Goal: Task Accomplishment & Management: Manage account settings

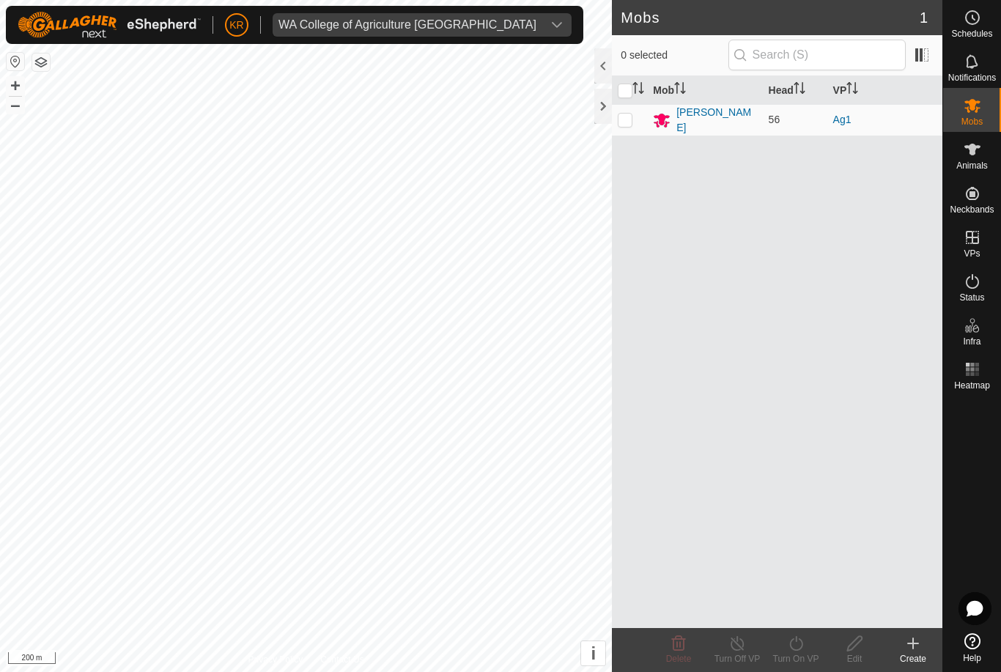
click at [439, 19] on div "WA College of Agriculture [GEOGRAPHIC_DATA]" at bounding box center [407, 25] width 258 height 12
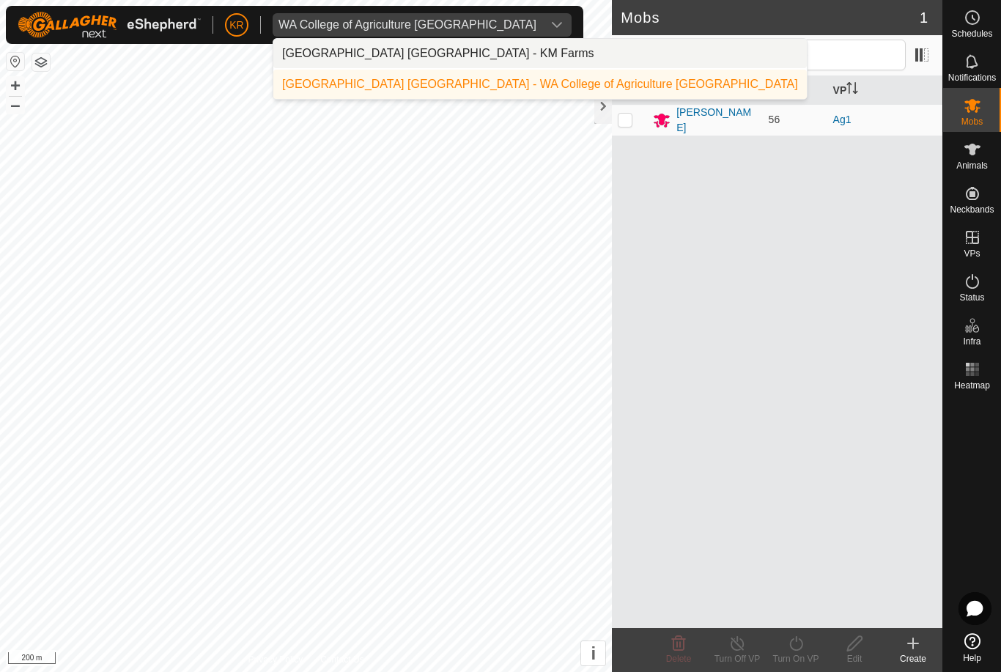
click at [462, 57] on li "[GEOGRAPHIC_DATA] [GEOGRAPHIC_DATA] - KM Farms" at bounding box center [539, 53] width 533 height 29
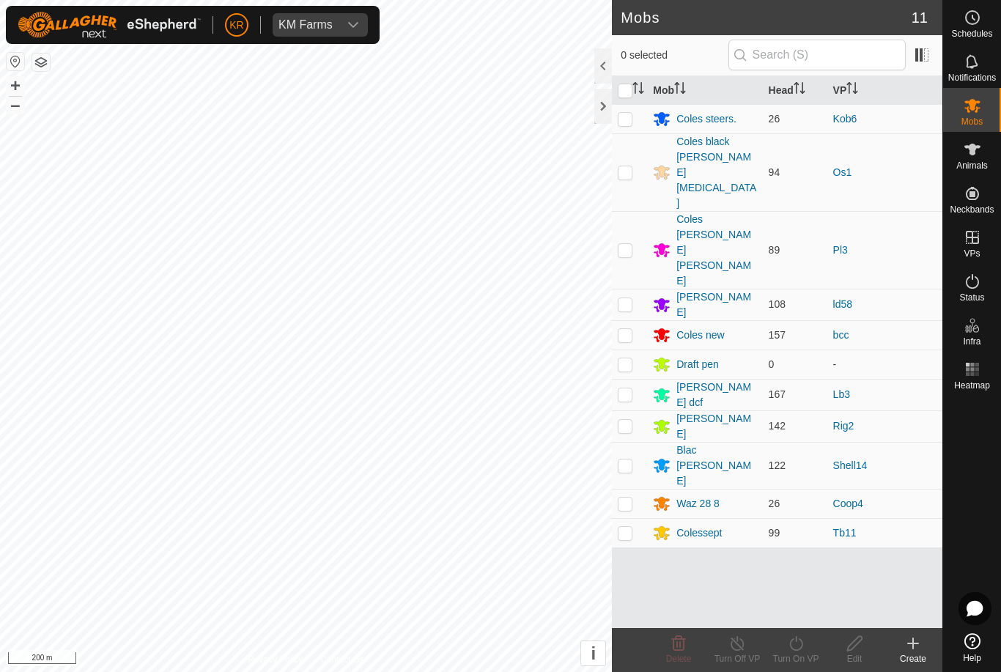
click at [623, 527] on p-checkbox at bounding box center [625, 533] width 15 height 12
checkbox input "true"
click at [743, 646] on icon at bounding box center [737, 643] width 13 height 15
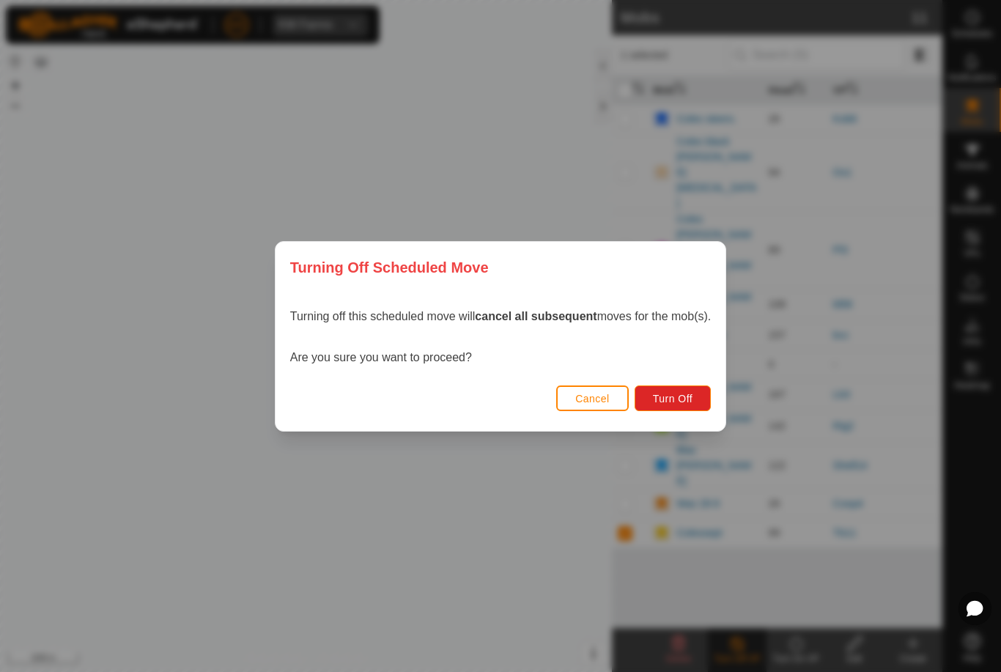
click at [706, 402] on button "Turn Off" at bounding box center [673, 398] width 77 height 26
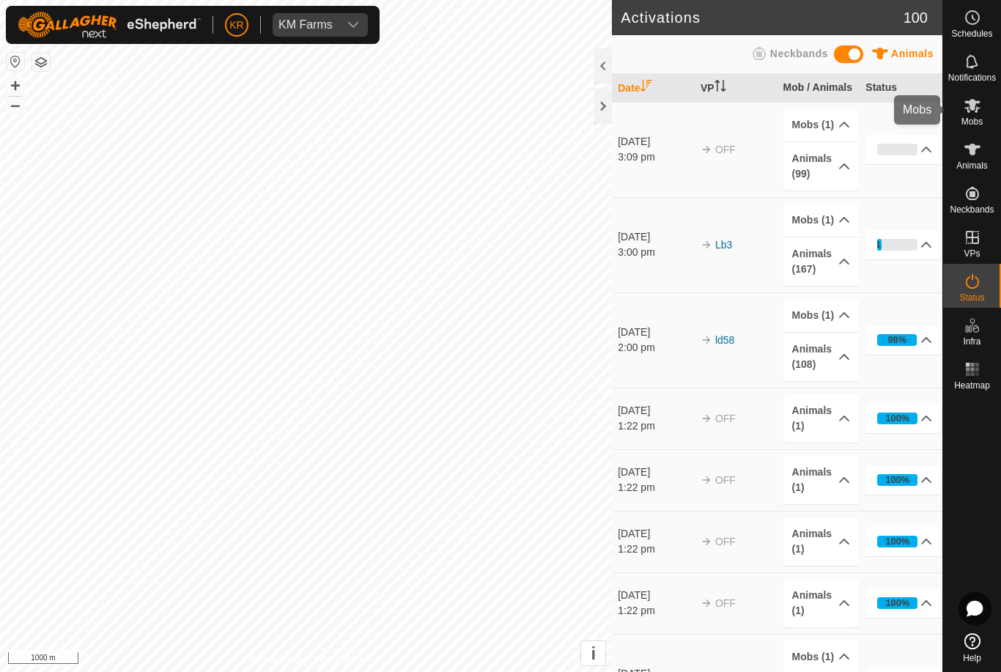
click at [978, 119] on span "Mobs" at bounding box center [971, 121] width 21 height 9
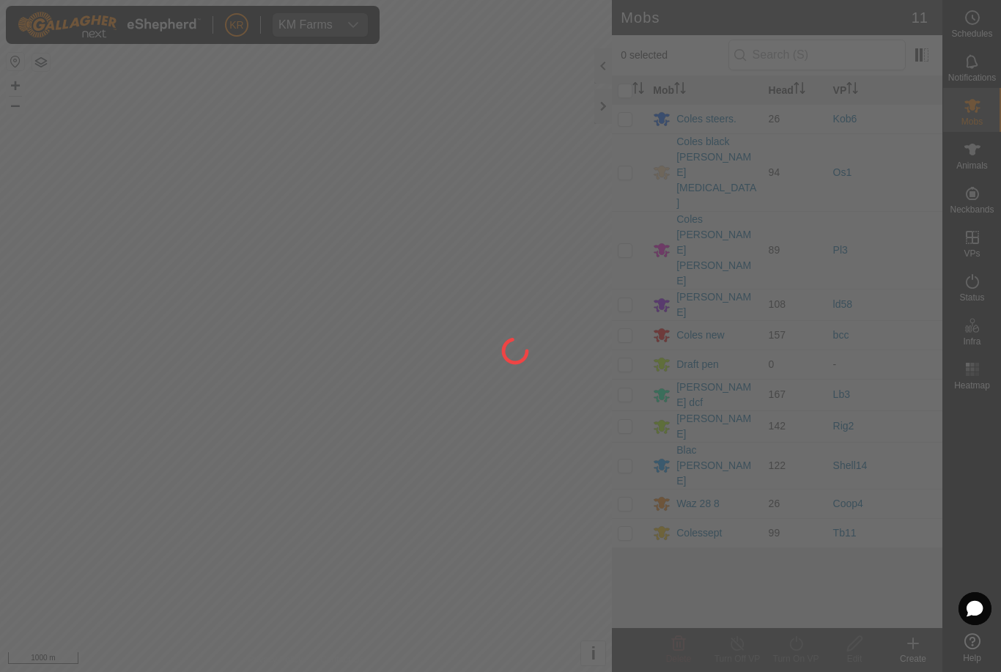
click at [630, 413] on div at bounding box center [500, 336] width 1001 height 672
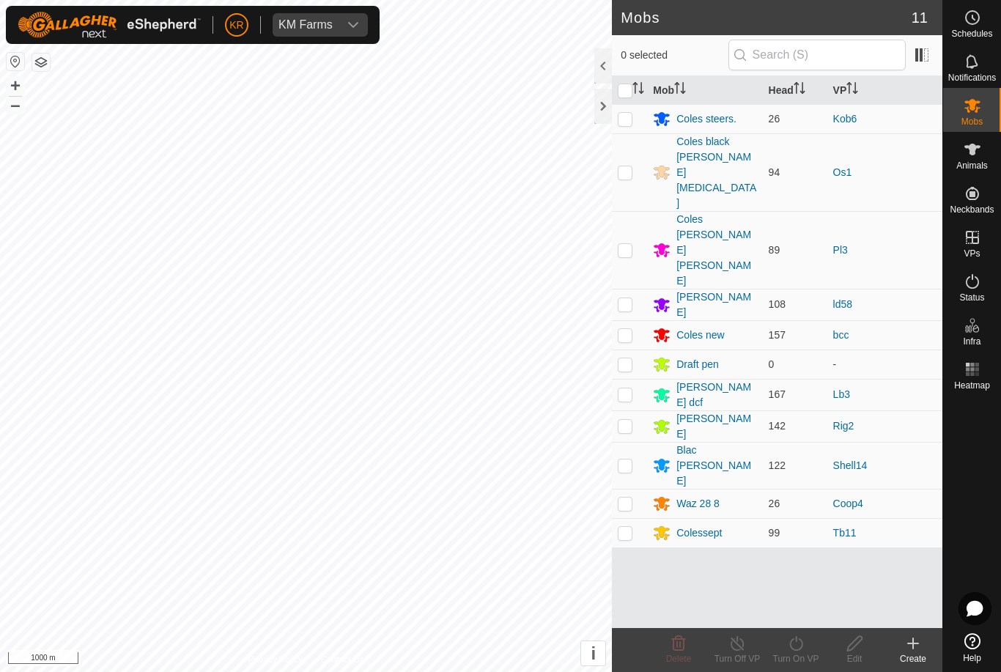
click at [627, 527] on p-checkbox at bounding box center [625, 533] width 15 height 12
checkbox input "true"
click at [804, 650] on icon at bounding box center [796, 644] width 18 height 18
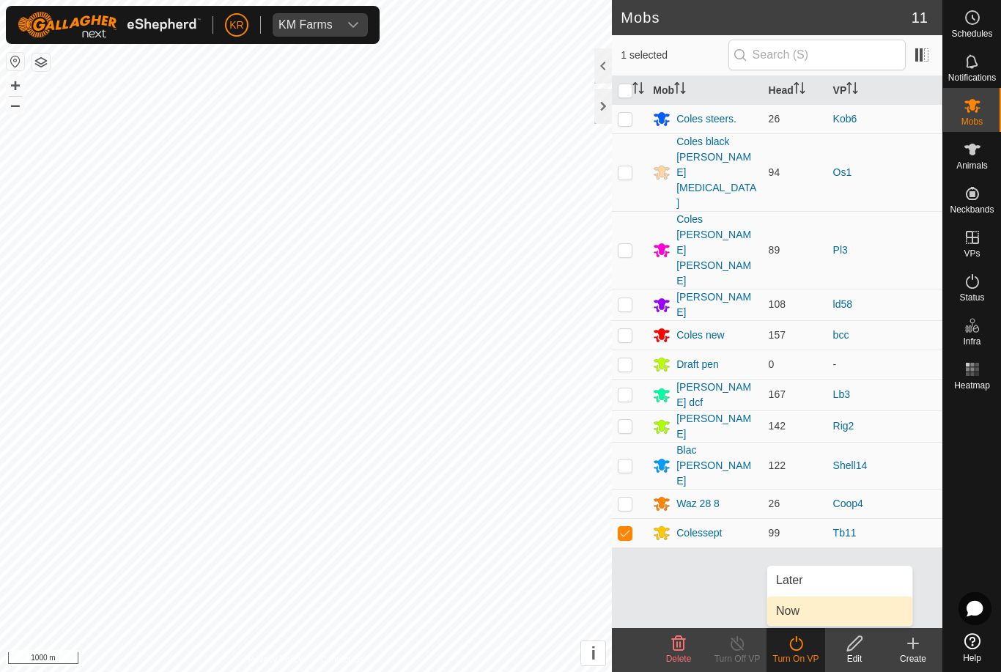
click at [822, 616] on link "Now" at bounding box center [839, 610] width 145 height 29
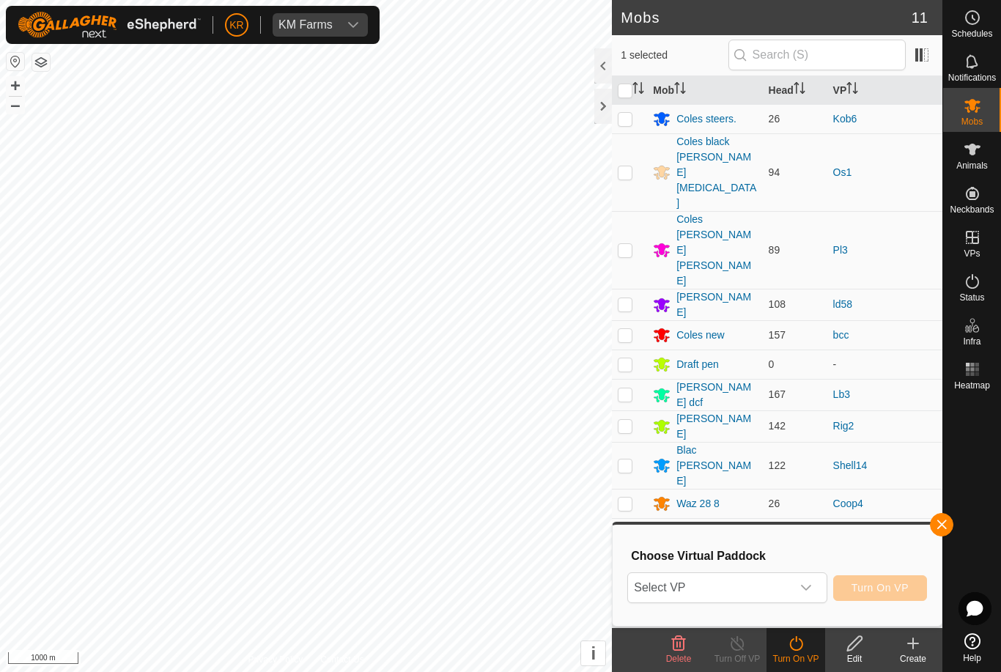
click at [803, 593] on icon "dropdown trigger" at bounding box center [806, 588] width 12 height 12
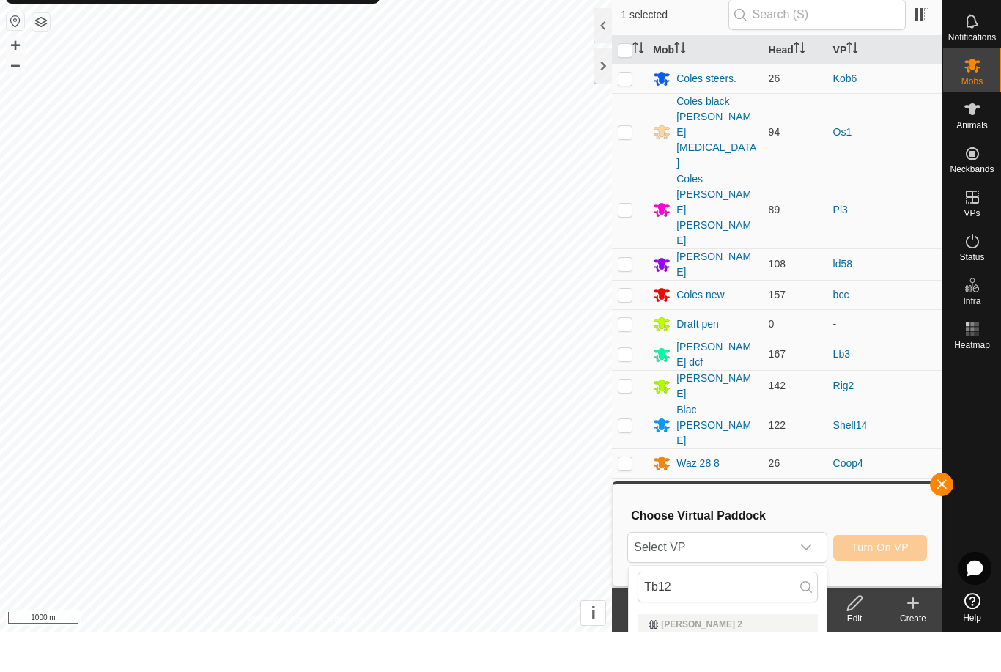
scroll to position [40, 0]
type input "Tb12"
click at [780, 648] on div "Tb12 6.74 ha" at bounding box center [728, 657] width 180 height 18
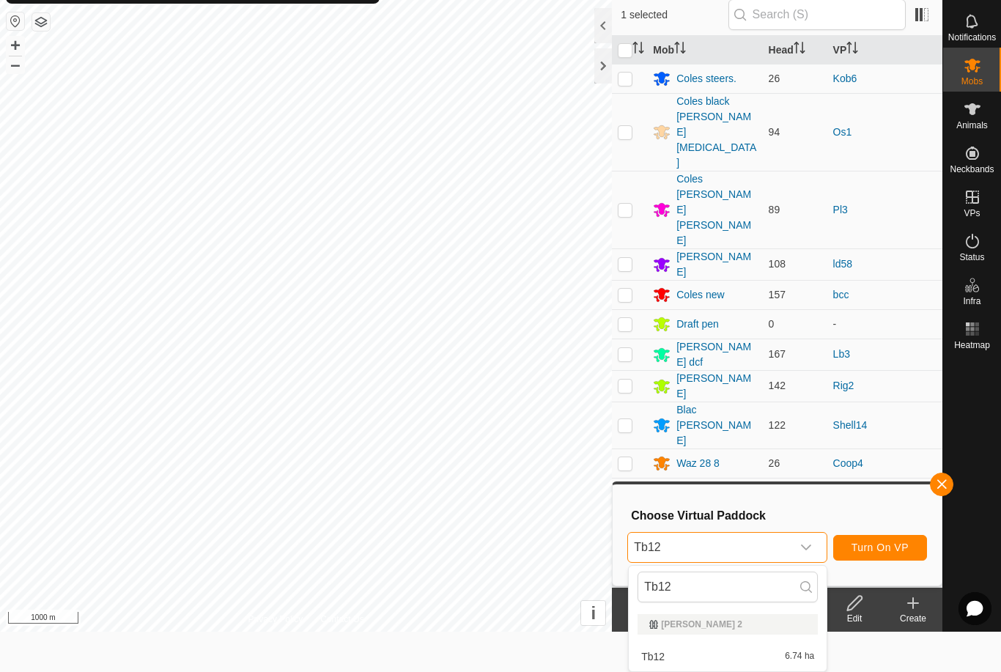
scroll to position [0, 0]
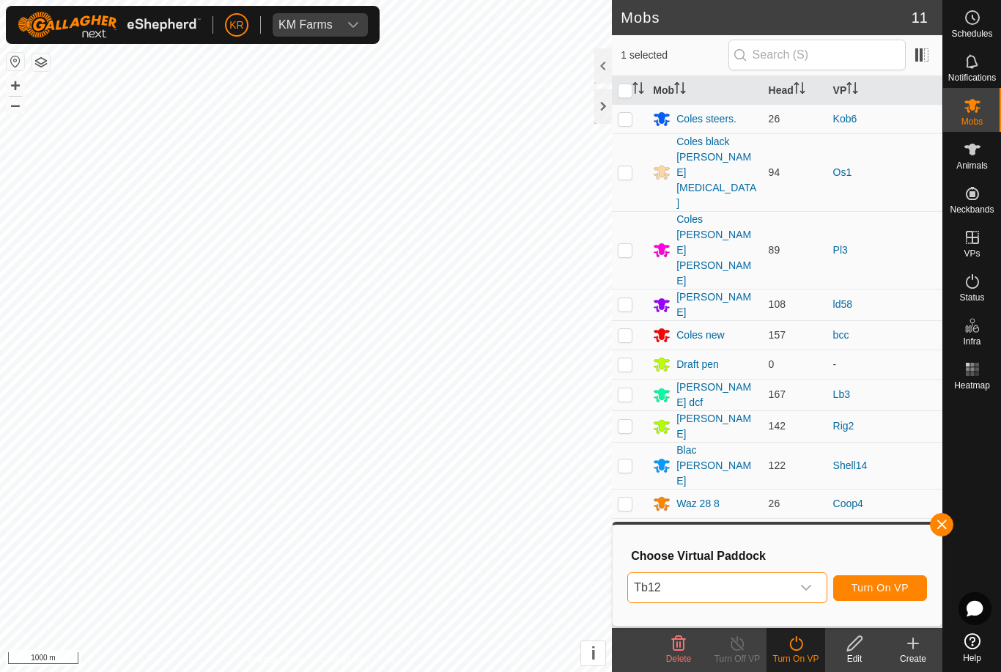
click at [888, 582] on span "Turn On VP" at bounding box center [879, 588] width 57 height 12
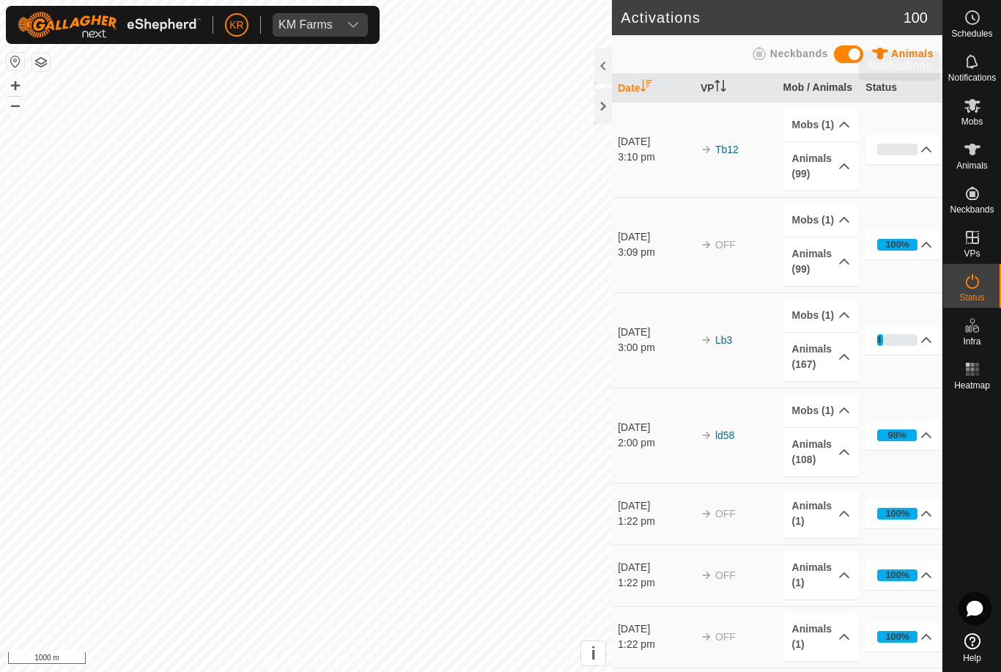
click at [988, 58] on div "Notifications" at bounding box center [972, 66] width 58 height 44
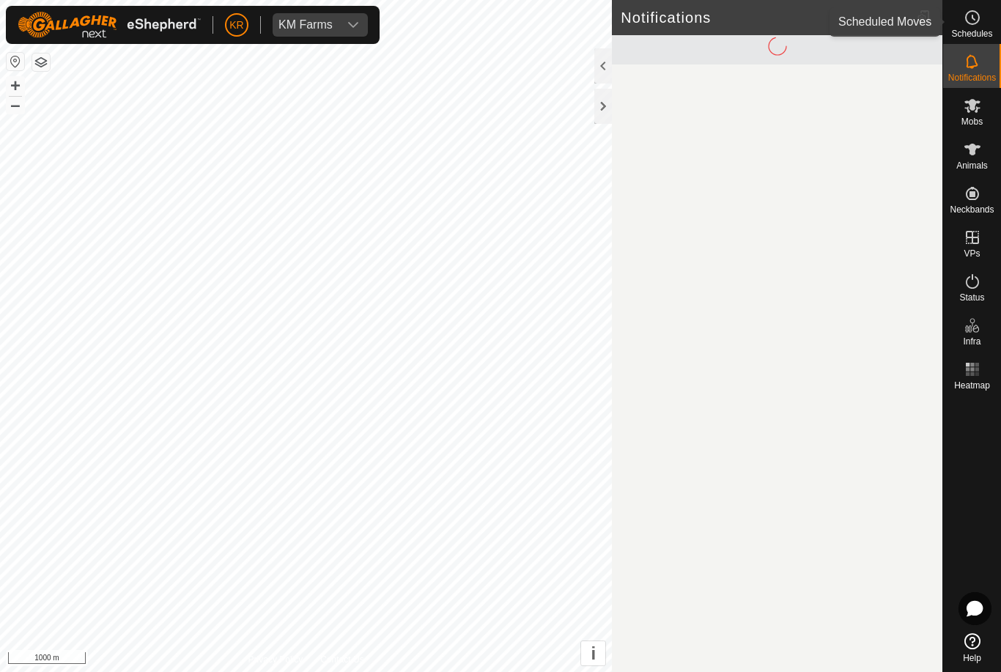
click at [991, 9] on div "Schedules" at bounding box center [972, 22] width 58 height 44
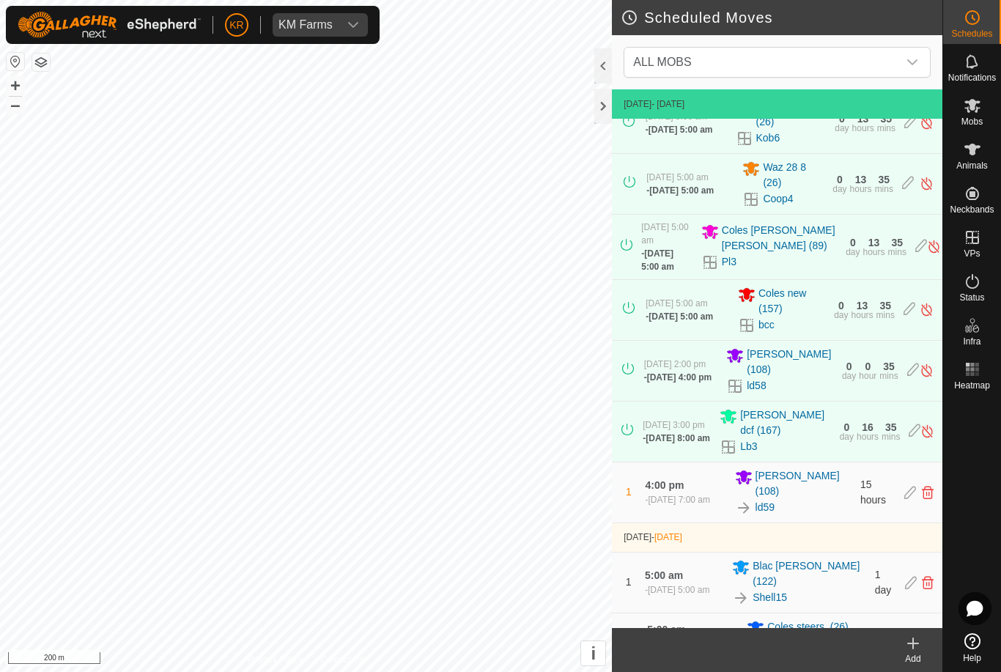
scroll to position [102, 0]
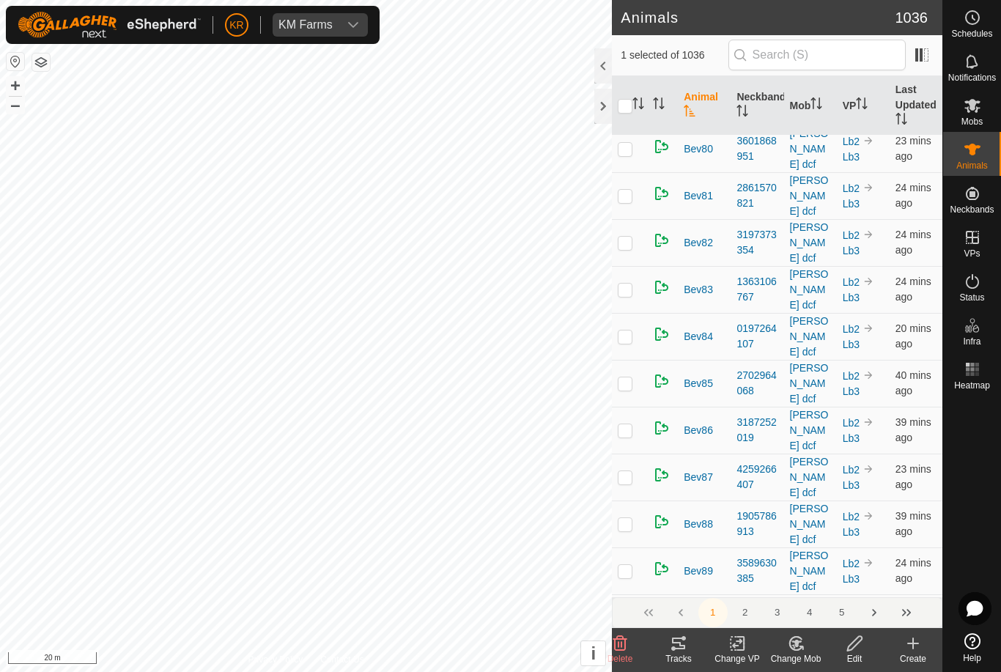
scroll to position [6176, 0]
click at [757, 615] on button "2" at bounding box center [745, 612] width 29 height 29
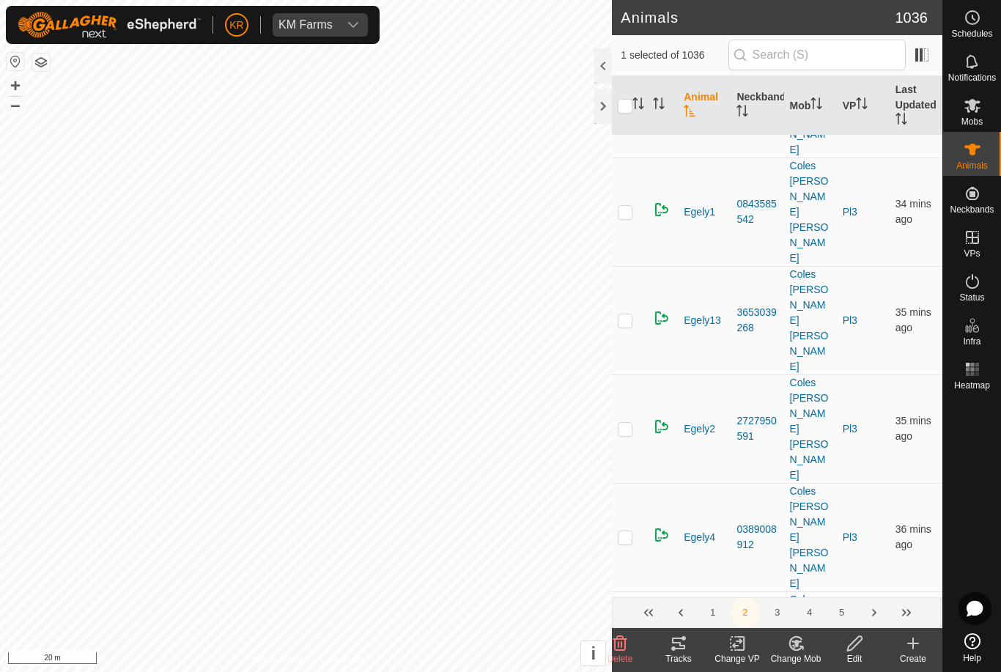
click at [753, 615] on button "2" at bounding box center [745, 612] width 29 height 29
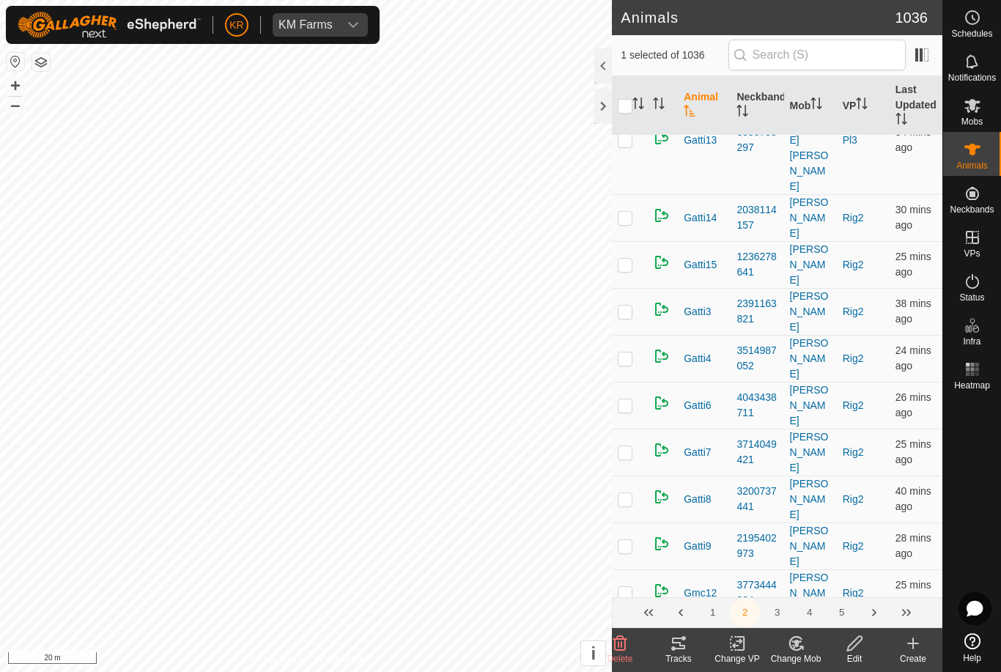
scroll to position [7524, 0]
click at [780, 614] on button "3" at bounding box center [777, 612] width 29 height 29
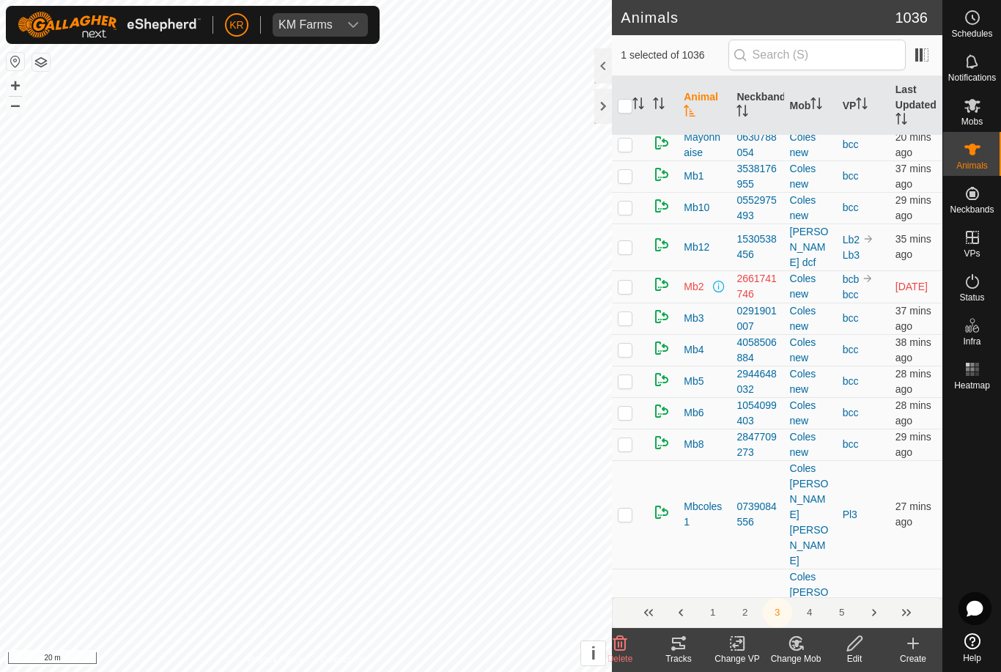
scroll to position [6729, 0]
click at [818, 618] on button "4" at bounding box center [809, 612] width 29 height 29
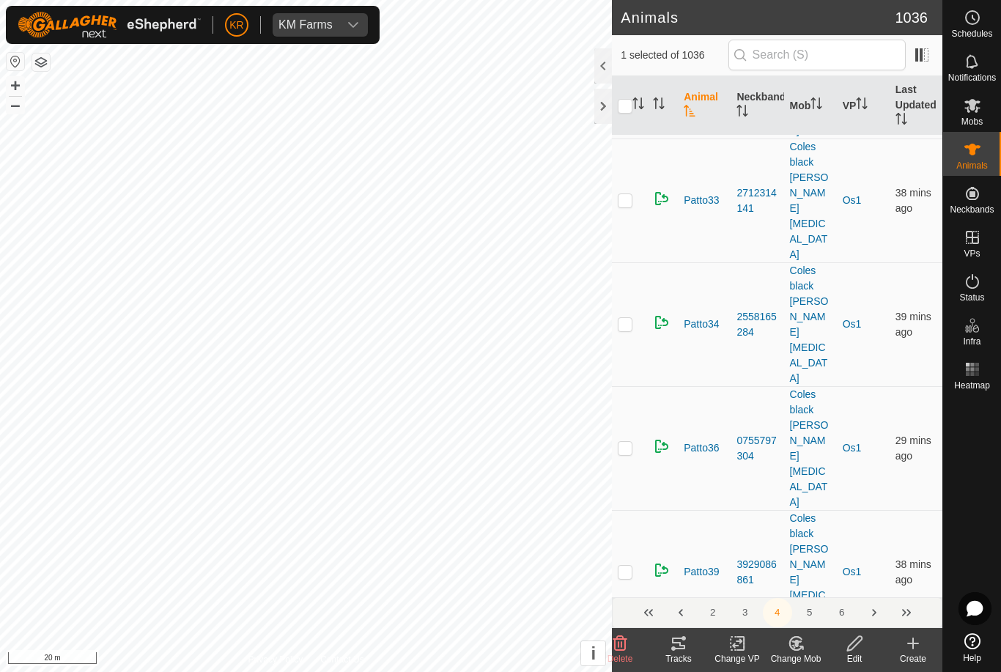
scroll to position [3337, 0]
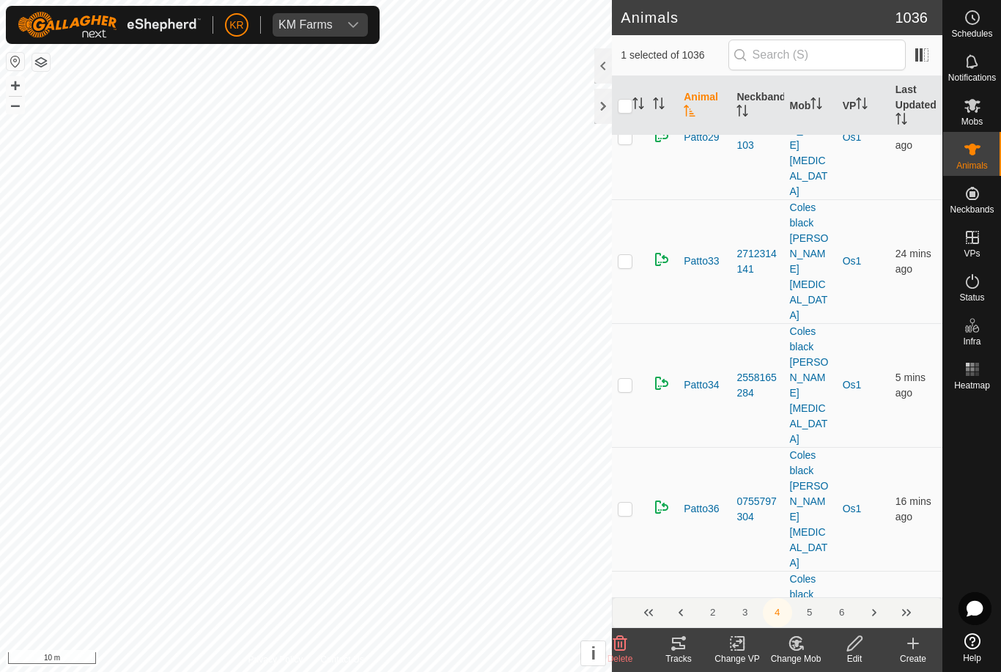
click at [624, 643] on icon at bounding box center [620, 644] width 18 height 18
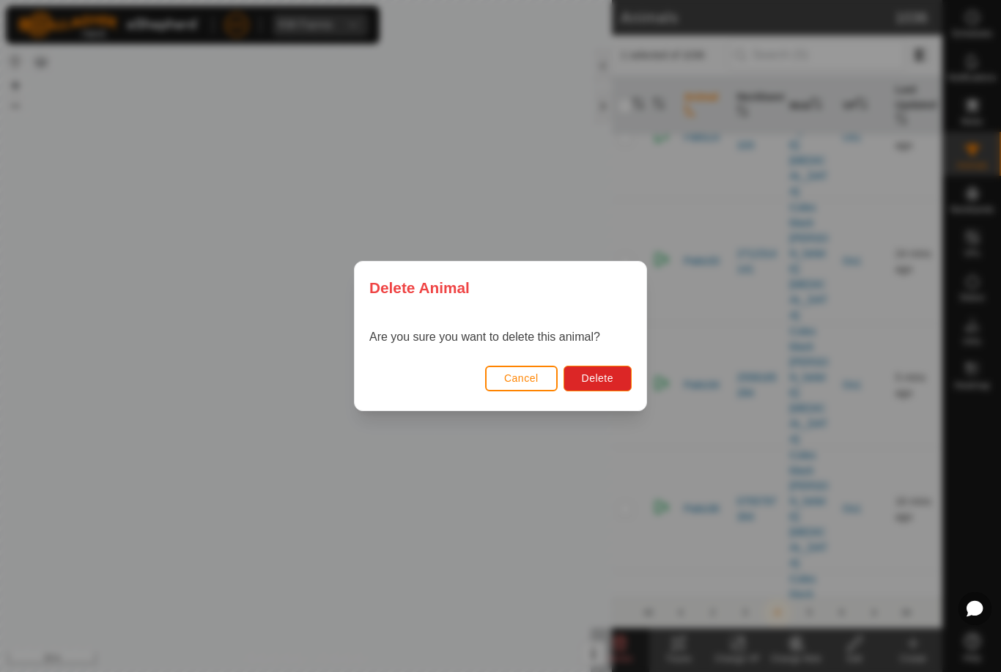
click at [613, 366] on button "Delete" at bounding box center [597, 379] width 68 height 26
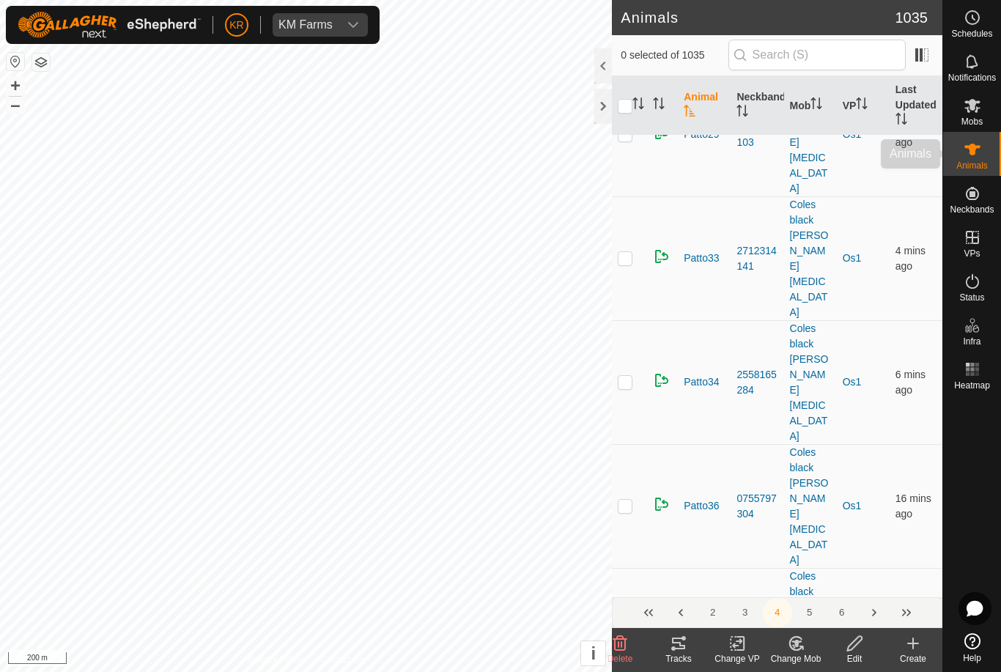
click at [988, 156] on div "Animals" at bounding box center [972, 154] width 58 height 44
click at [984, 110] on es-mob-svg-icon at bounding box center [972, 105] width 26 height 23
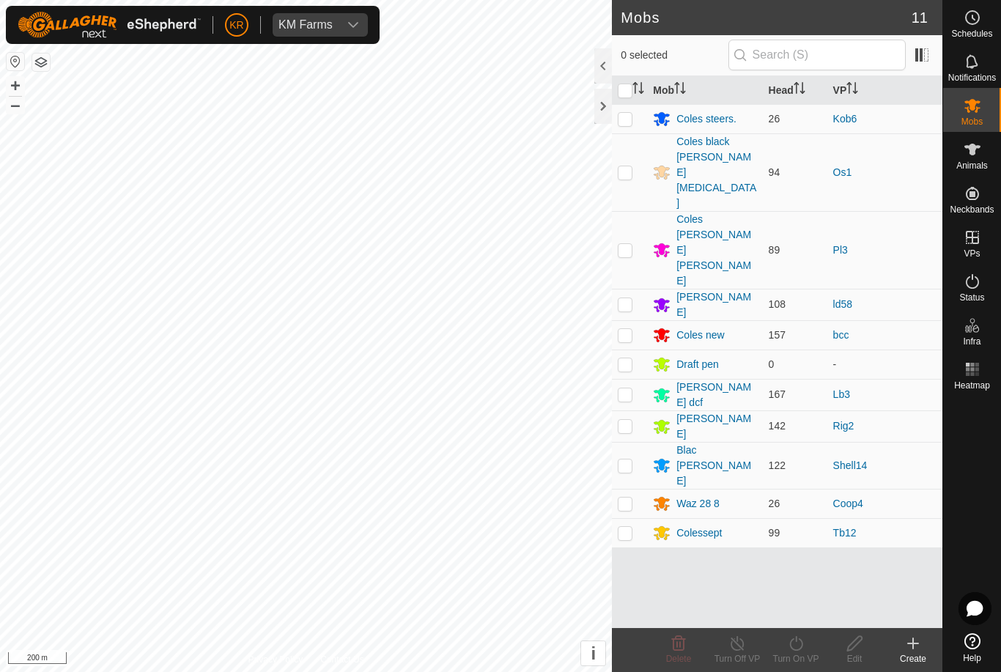
click at [639, 410] on td at bounding box center [629, 426] width 35 height 32
checkbox input "true"
click at [806, 648] on turn-on-svg-icon at bounding box center [795, 644] width 59 height 18
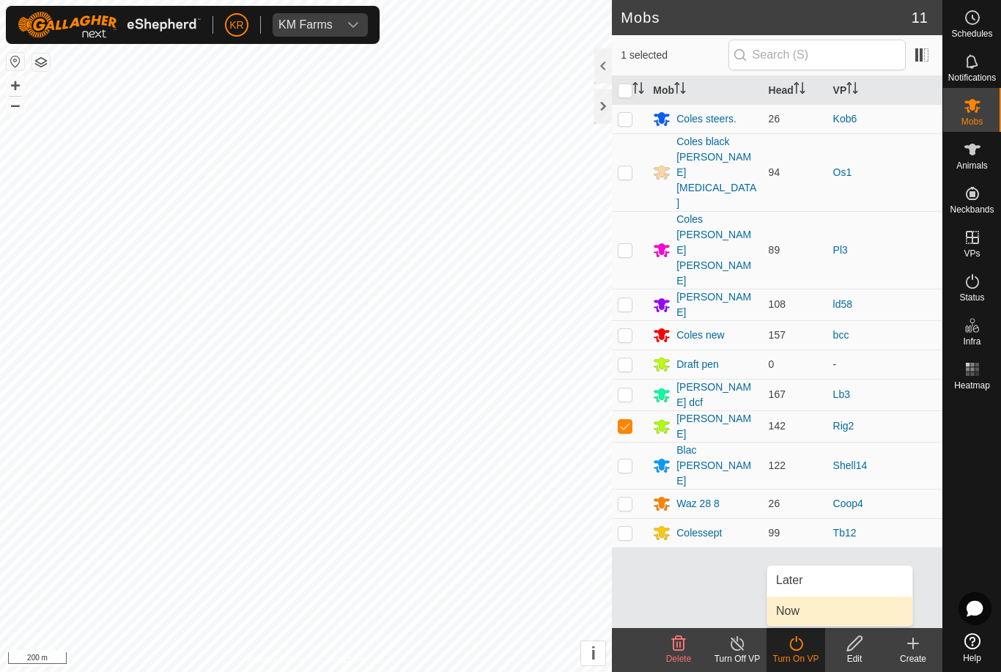
click at [821, 611] on link "Now" at bounding box center [839, 610] width 145 height 29
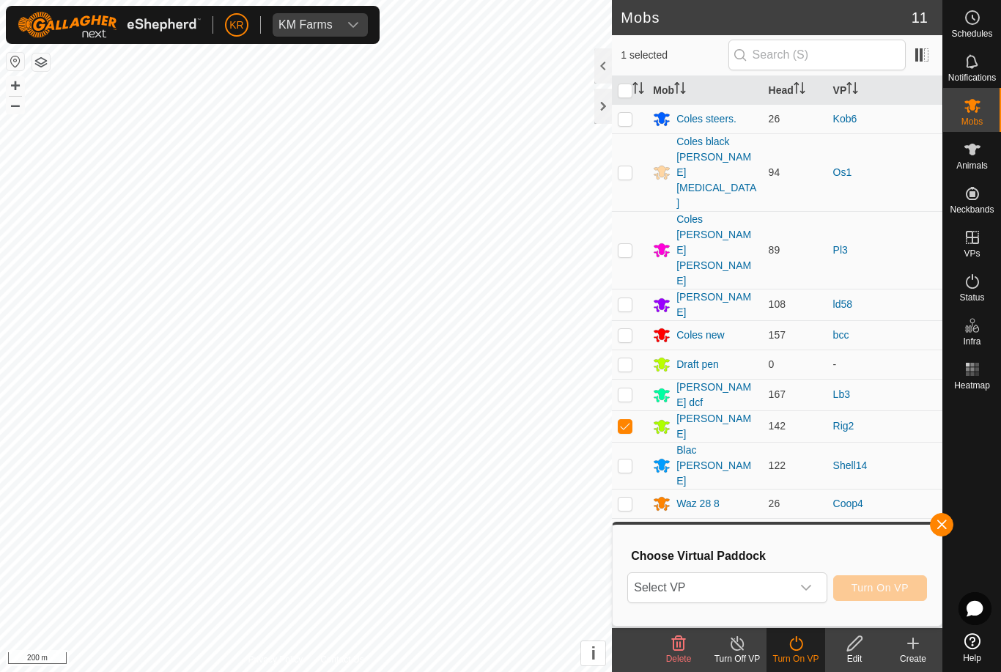
click at [807, 593] on icon "dropdown trigger" at bounding box center [806, 588] width 12 height 12
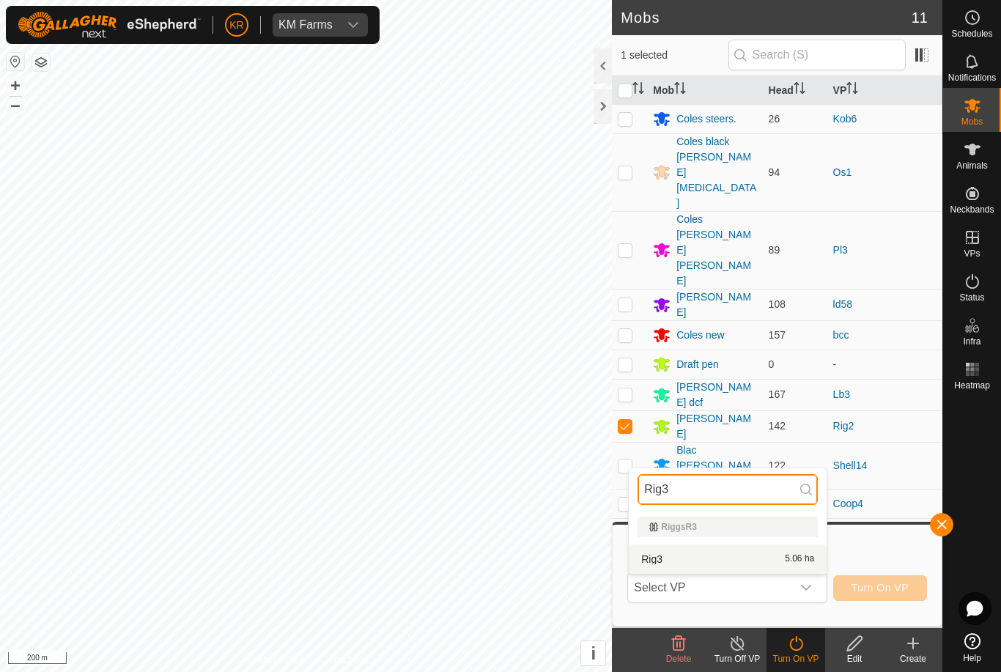
type input "Rig3"
click at [782, 557] on div "Rig3 5.06 ha" at bounding box center [728, 559] width 180 height 18
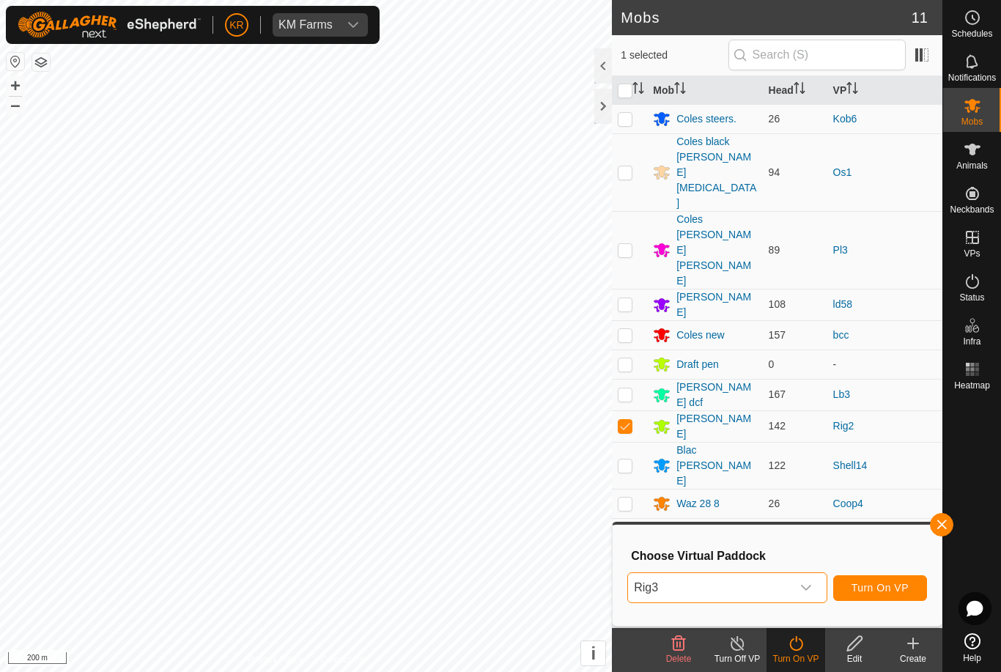
click at [886, 587] on span "Turn On VP" at bounding box center [879, 588] width 57 height 12
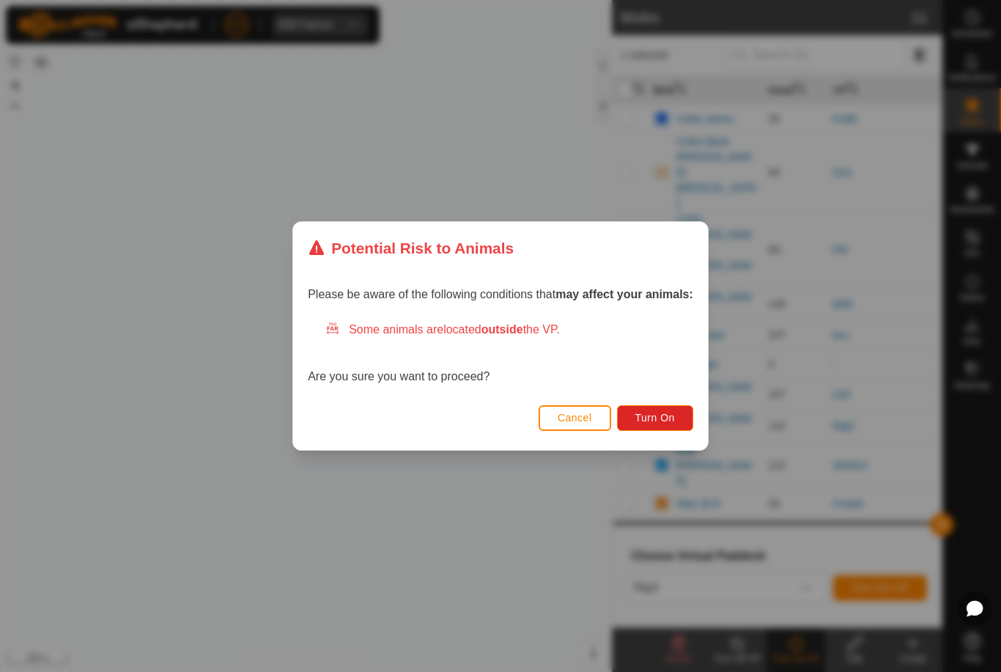
click at [661, 405] on button "Turn On" at bounding box center [655, 418] width 76 height 26
